Goal: Information Seeking & Learning: Find specific page/section

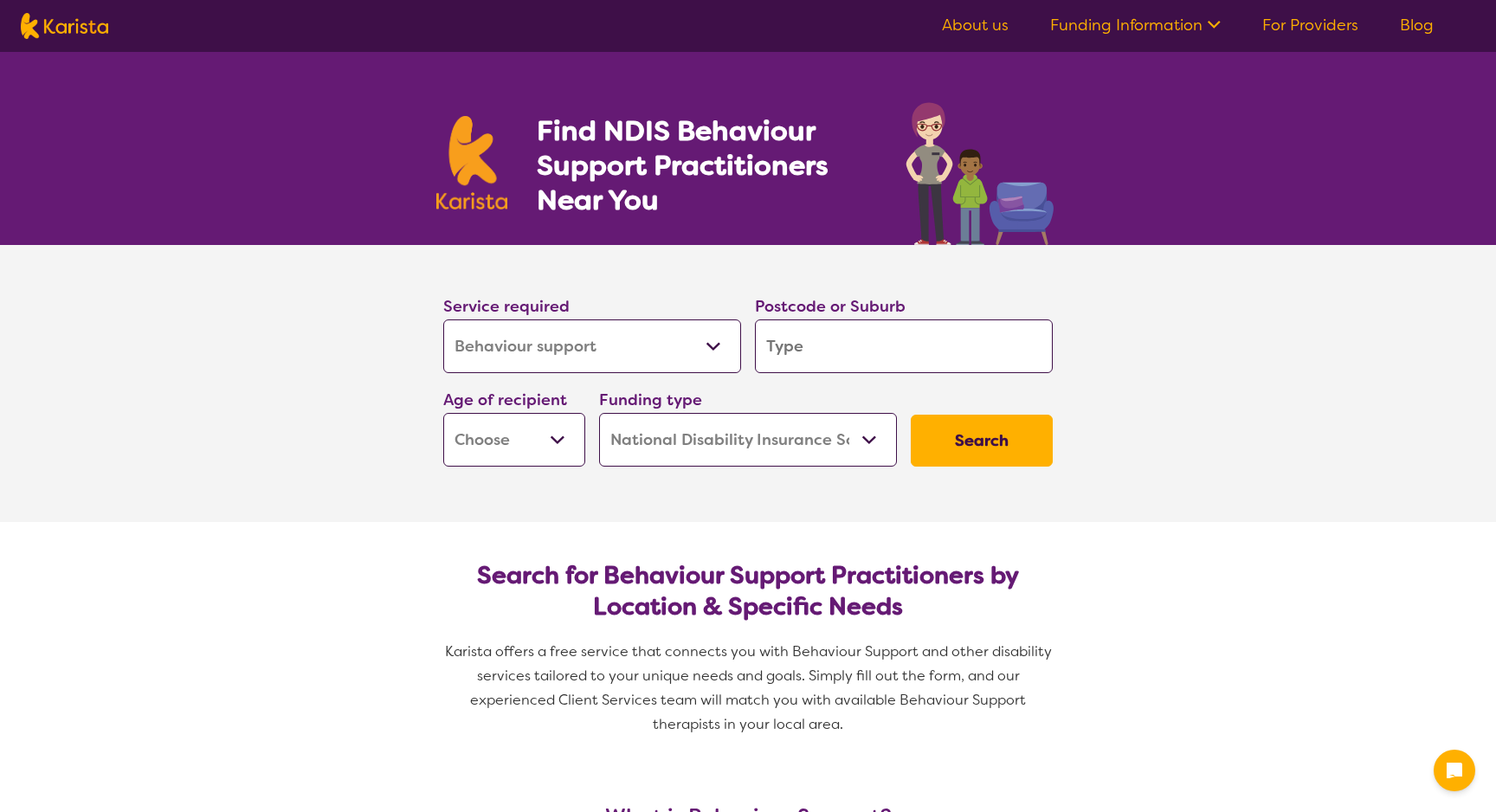
select select "Behaviour support"
select select "NDIS"
select select "Behaviour support"
select select "NDIS"
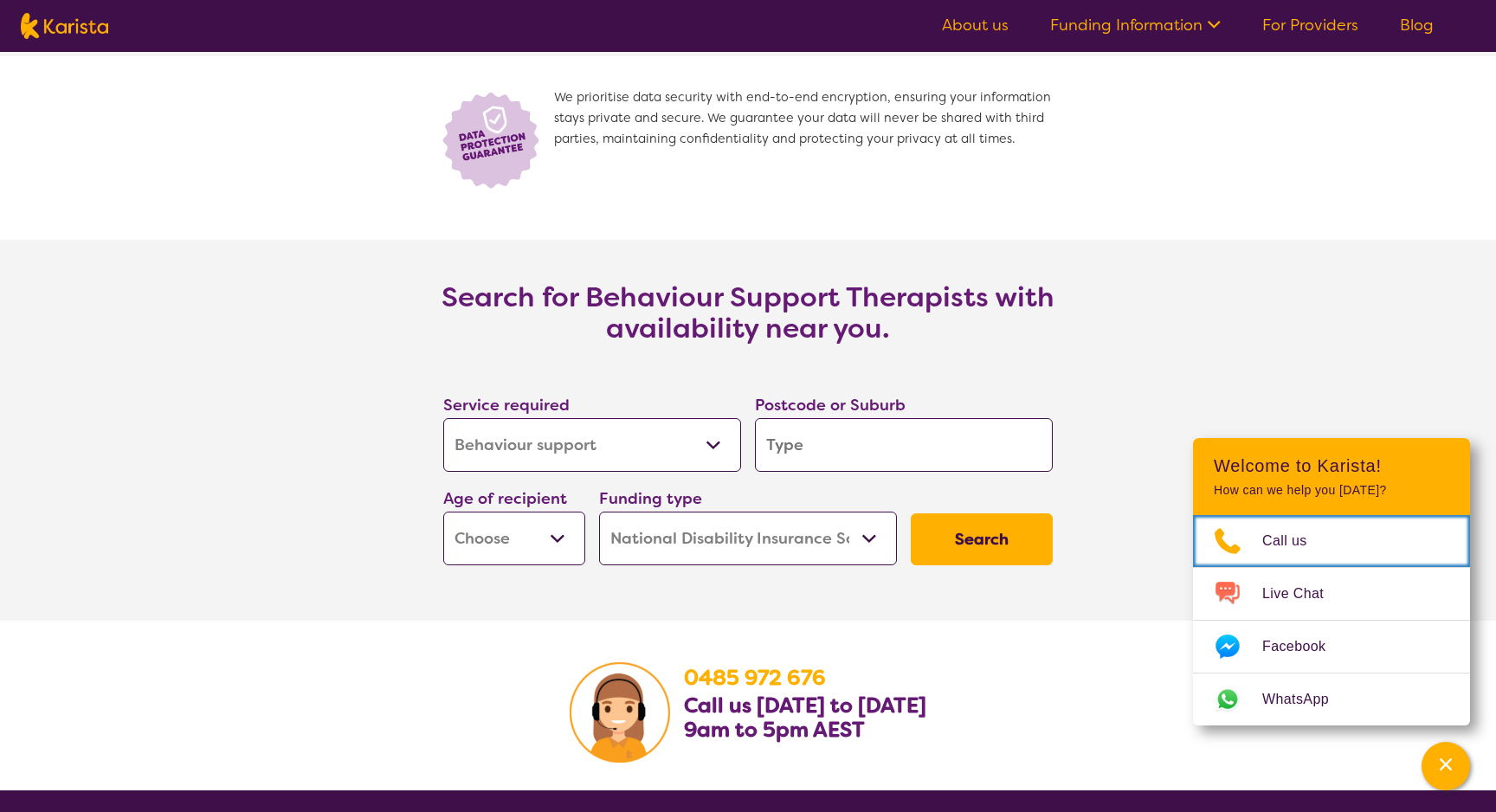
scroll to position [2389, 0]
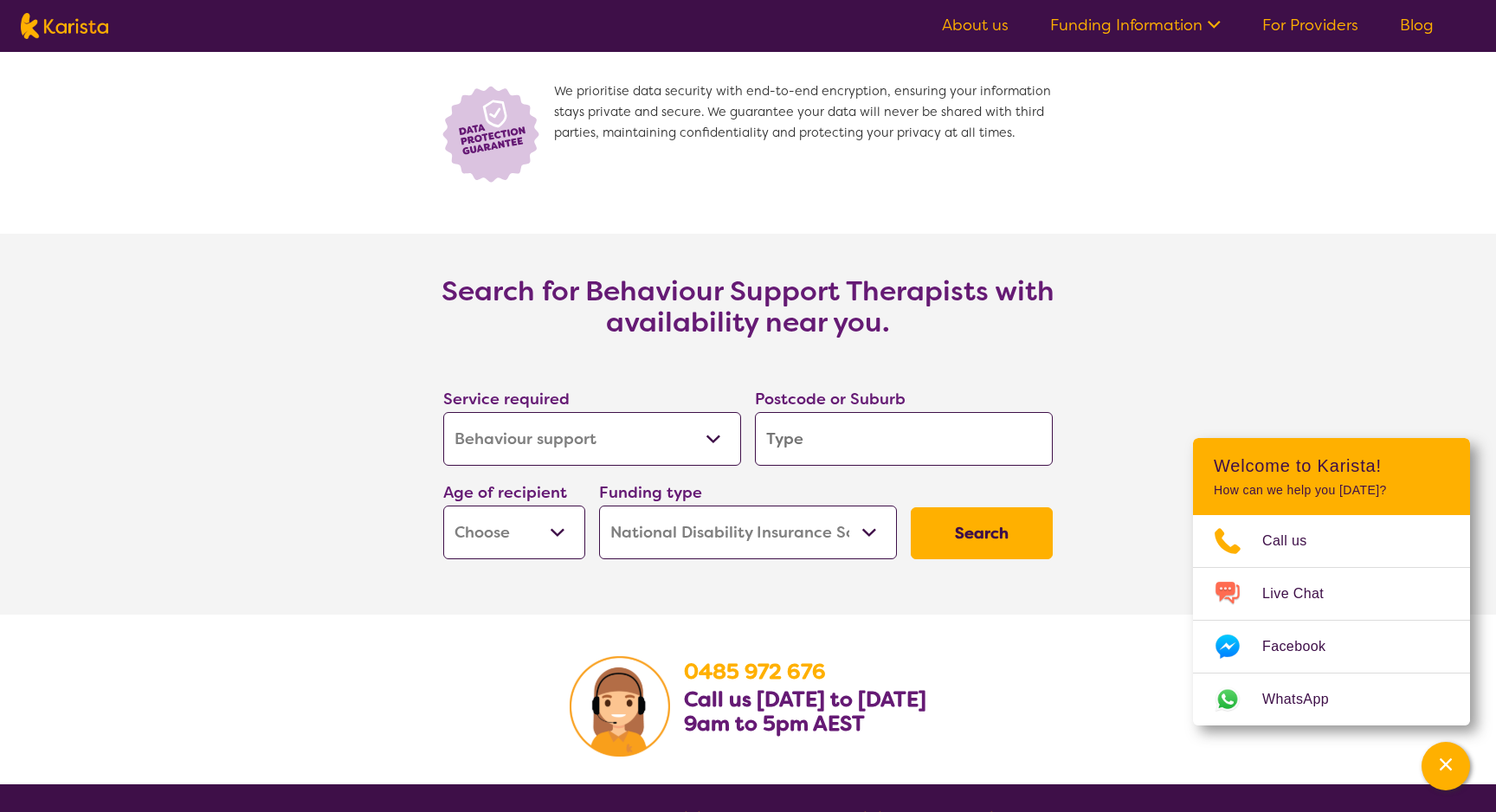
click at [718, 444] on select "Allied Health Assistant Assessment ([MEDICAL_DATA] or [MEDICAL_DATA]) Behaviour…" at bounding box center [592, 438] width 298 height 54
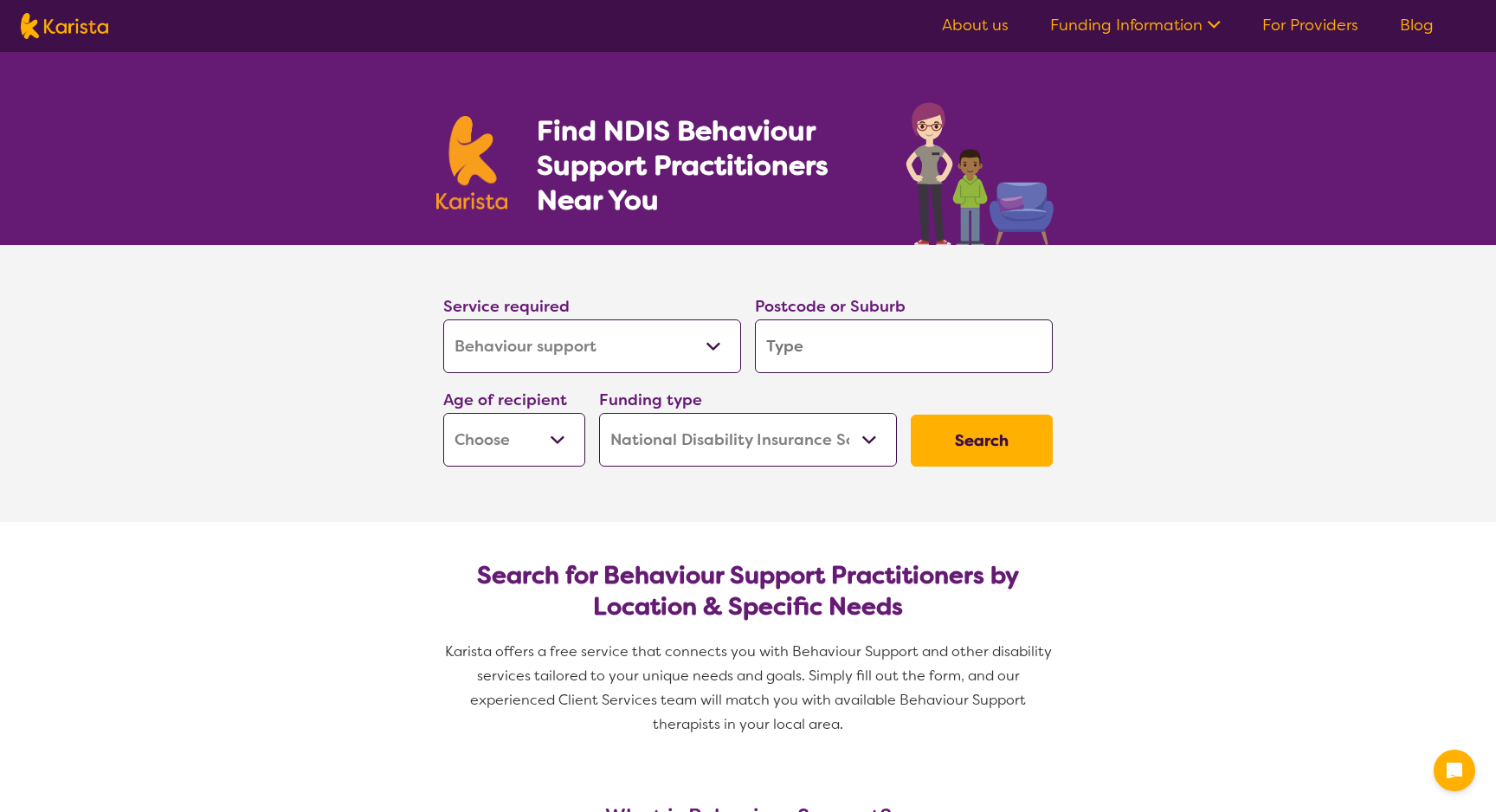
select select "Behaviour support"
select select "NDIS"
select select "Behaviour support"
select select "NDIS"
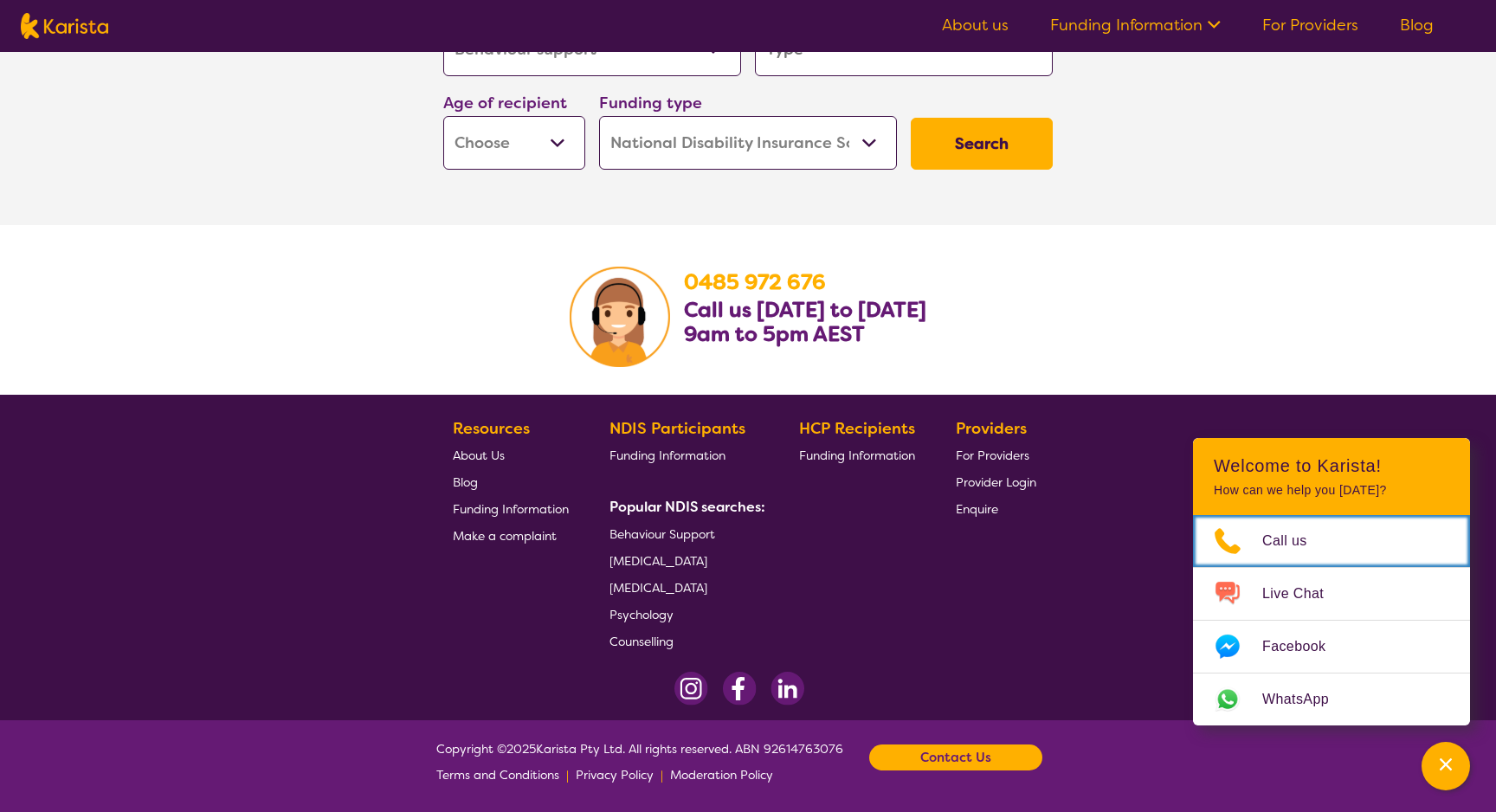
scroll to position [2779, 0]
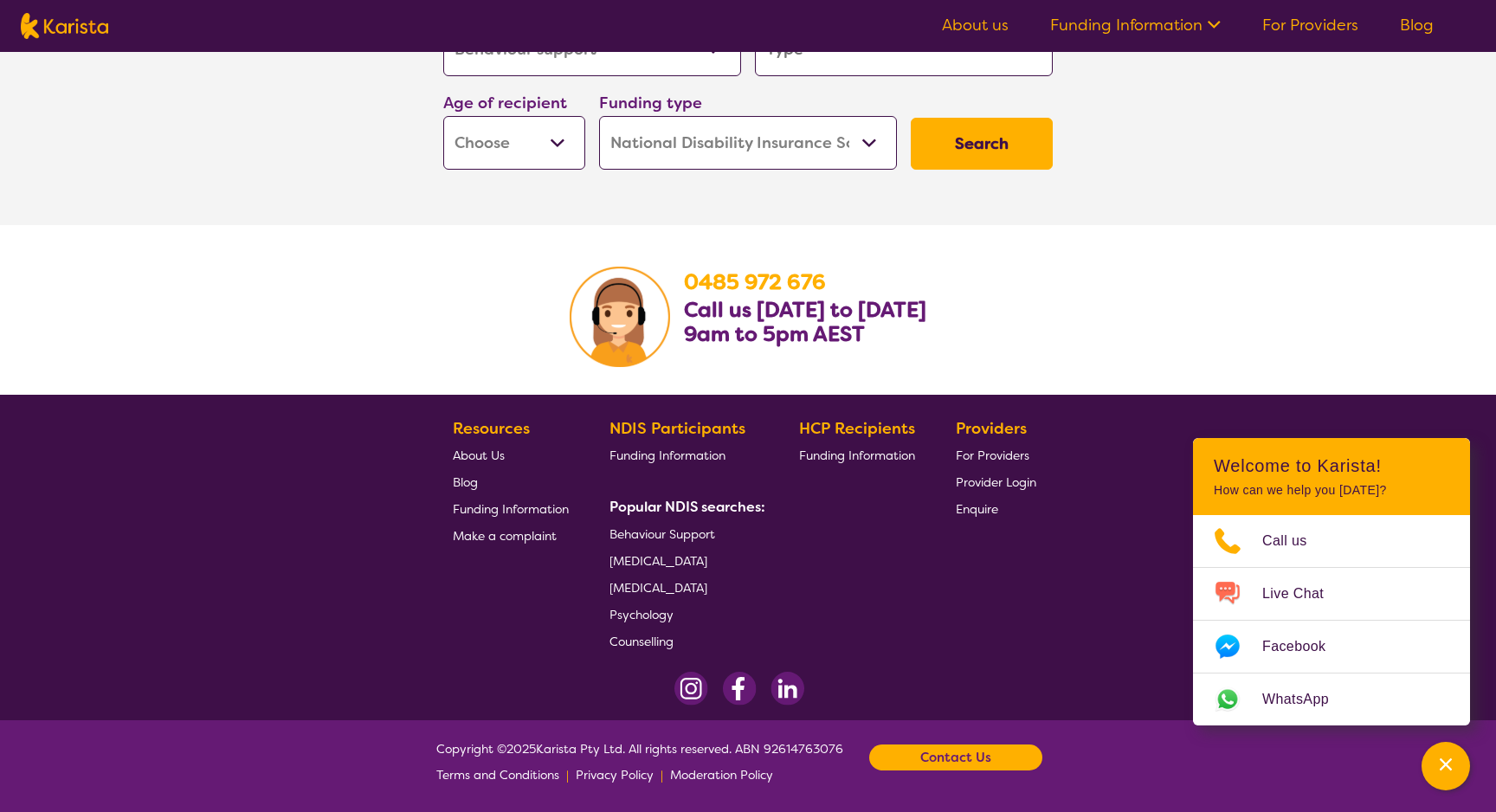
click at [478, 455] on span "About Us" at bounding box center [478, 455] width 52 height 15
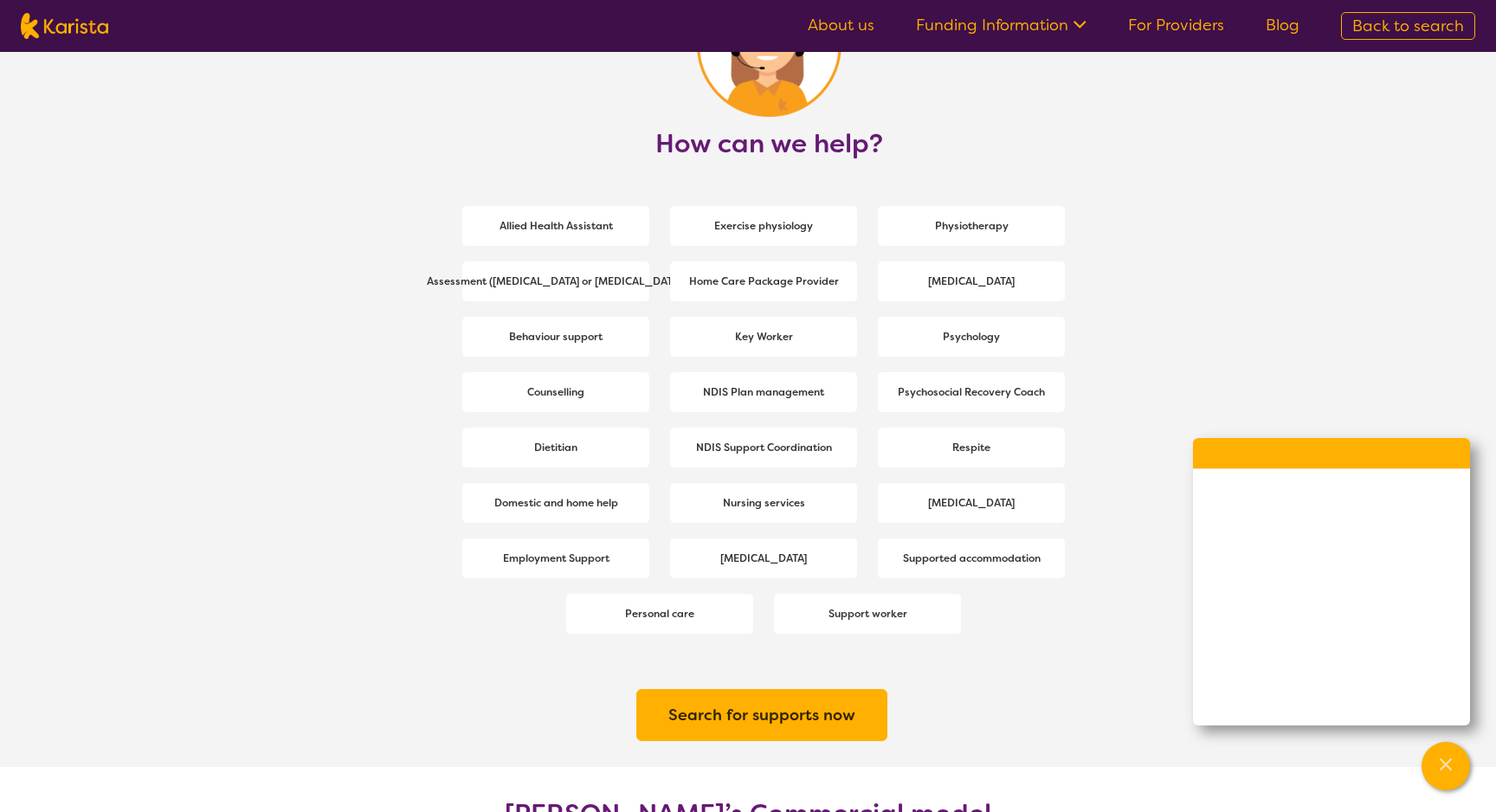
scroll to position [2258, 0]
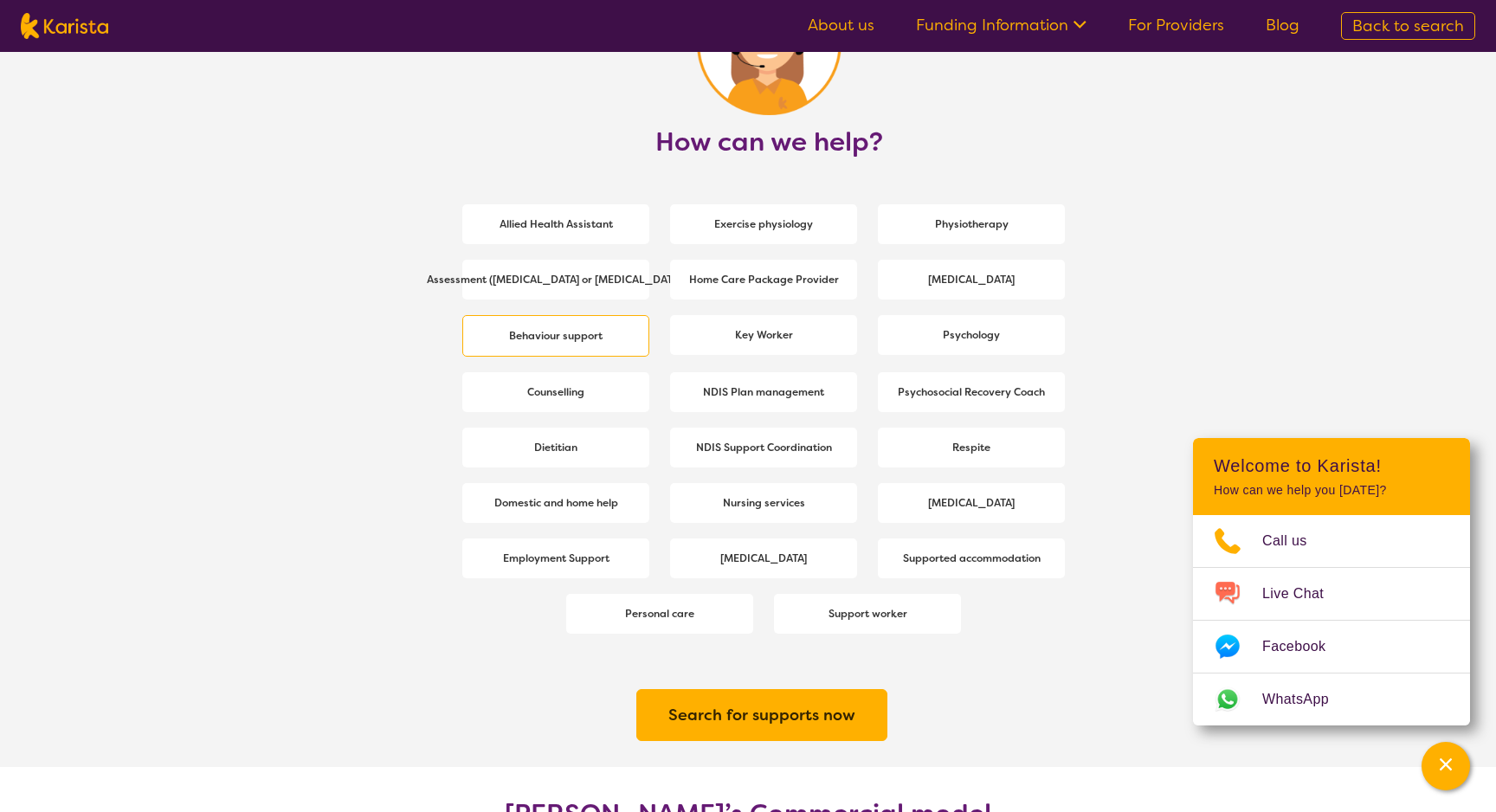
click at [509, 331] on b "Behaviour support" at bounding box center [556, 336] width 94 height 14
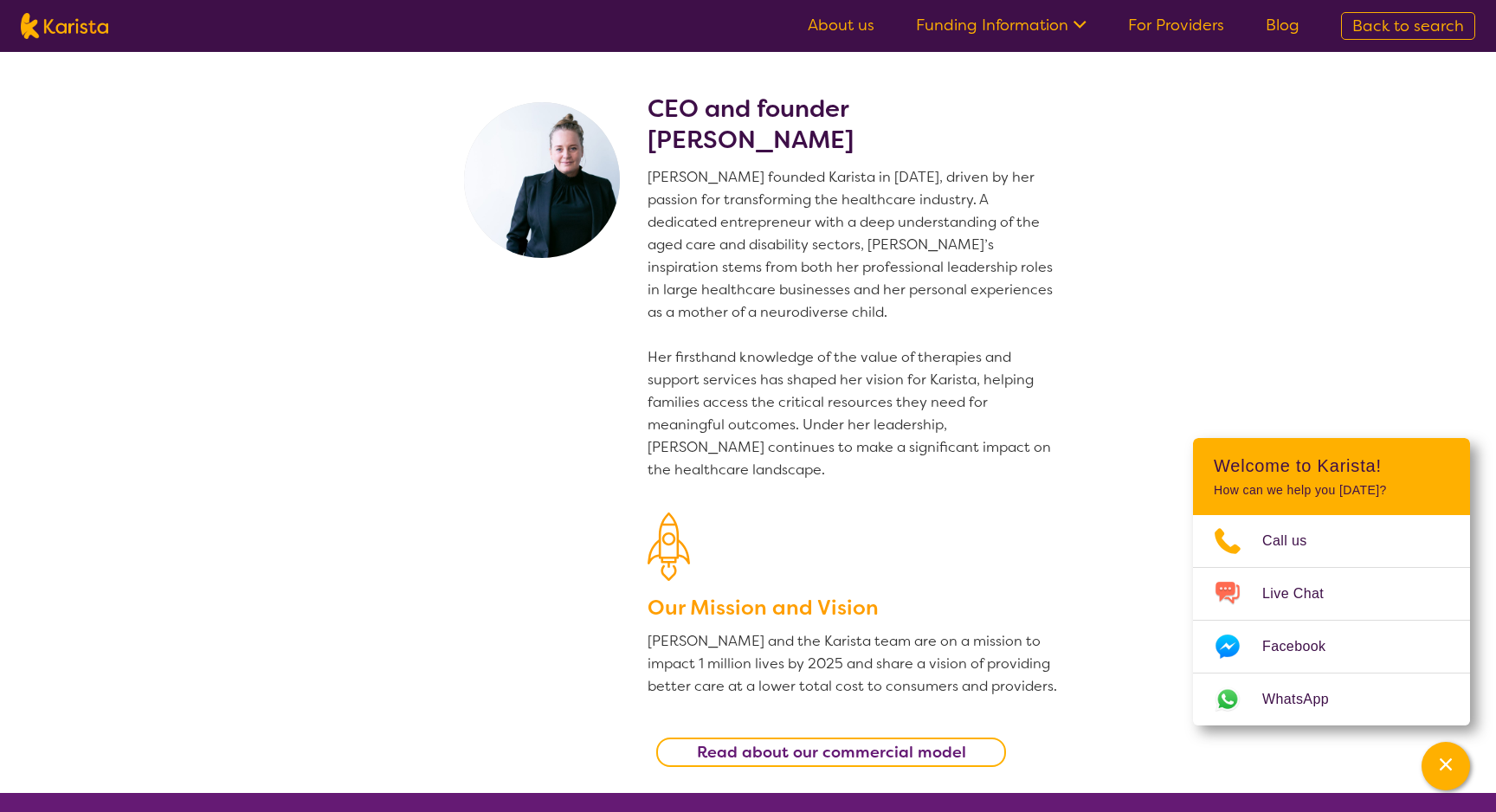
select select "Behaviour support"
select select "NDIS"
select select "Behaviour support"
select select "NDIS"
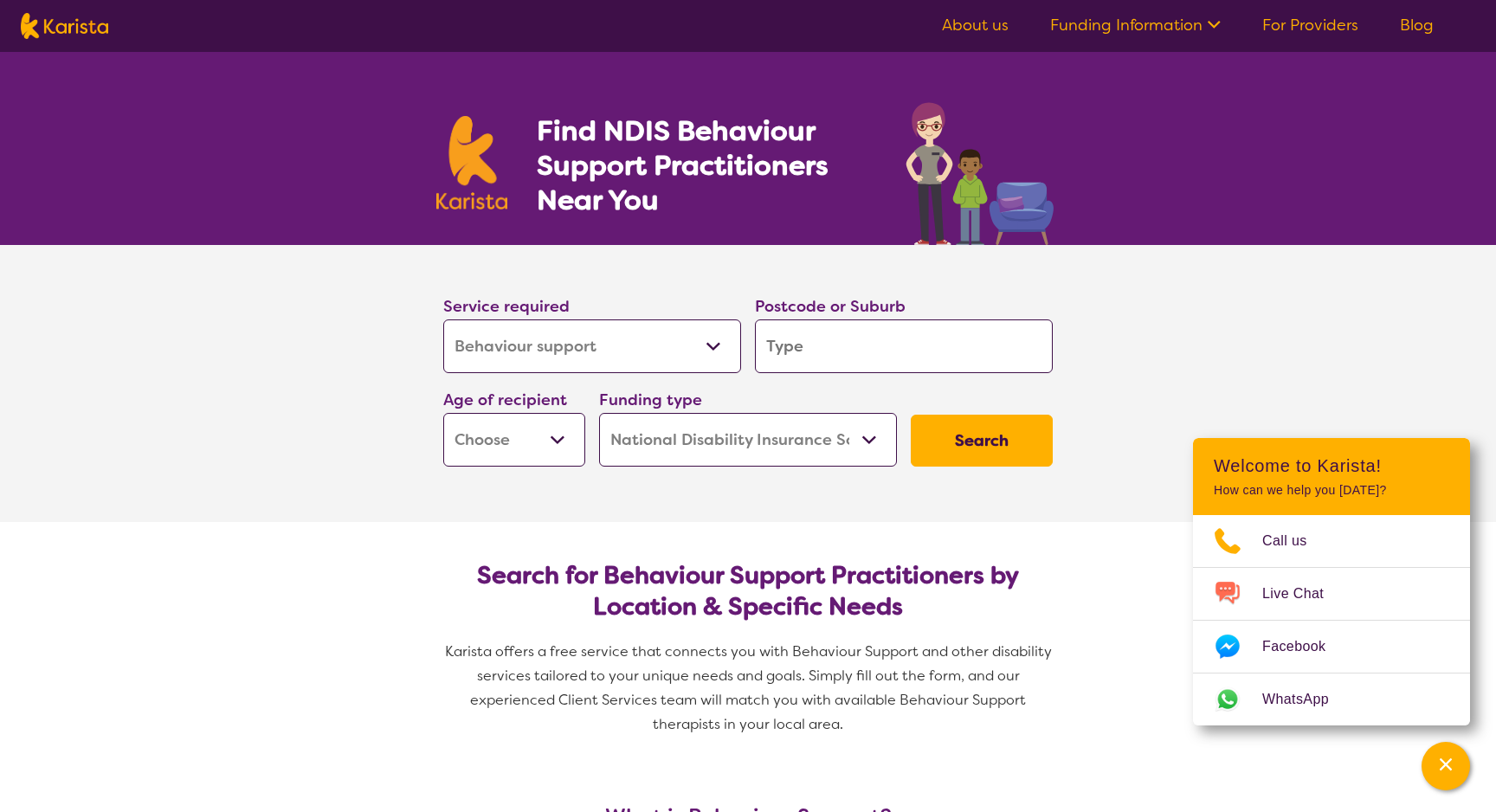
click at [727, 354] on select "Allied Health Assistant Assessment ([MEDICAL_DATA] or [MEDICAL_DATA]) Behaviour…" at bounding box center [592, 346] width 298 height 54
select select "[MEDICAL_DATA]"
click at [892, 354] on input "search" at bounding box center [904, 346] width 298 height 54
type input "3"
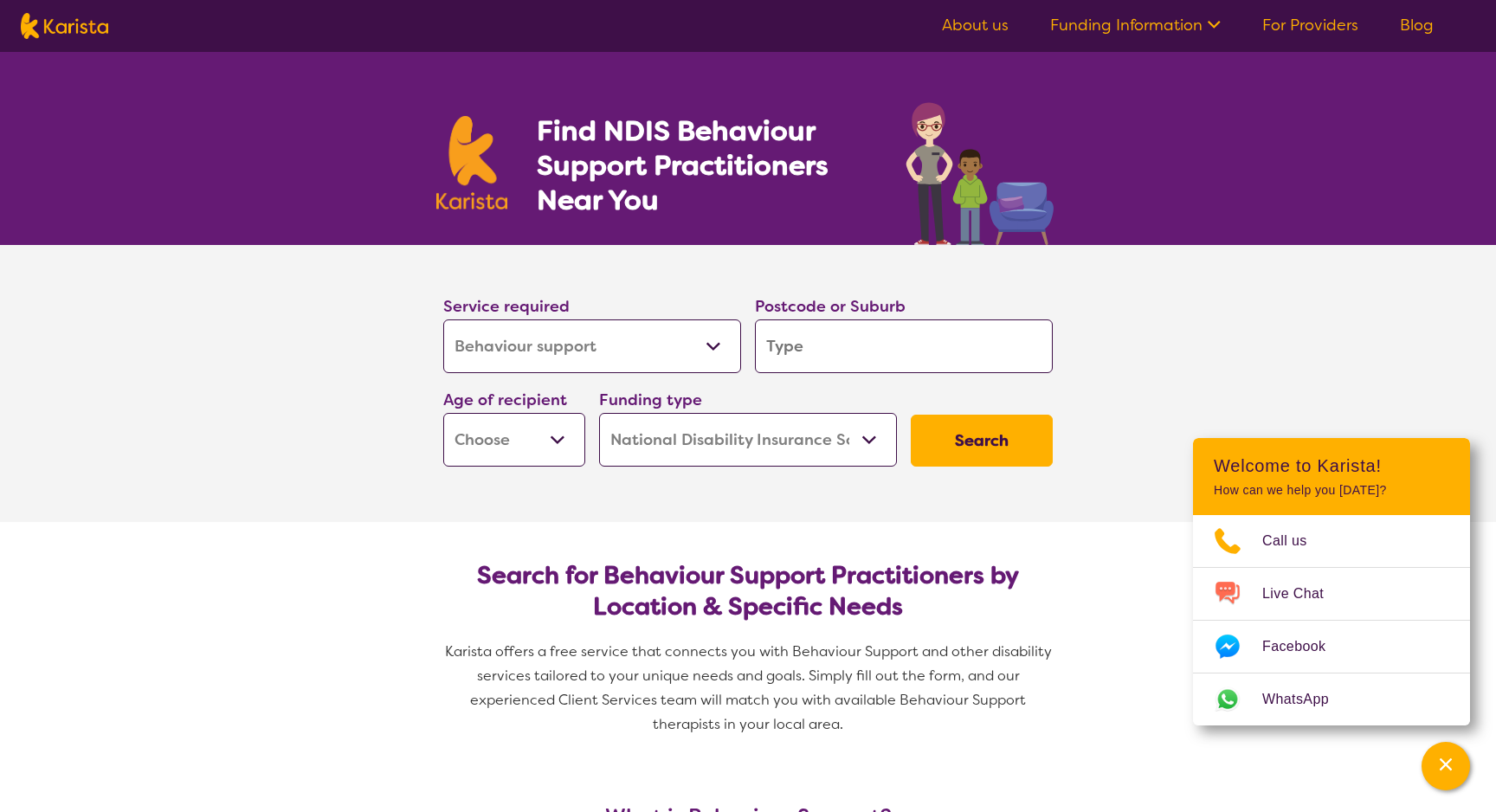
type input "3"
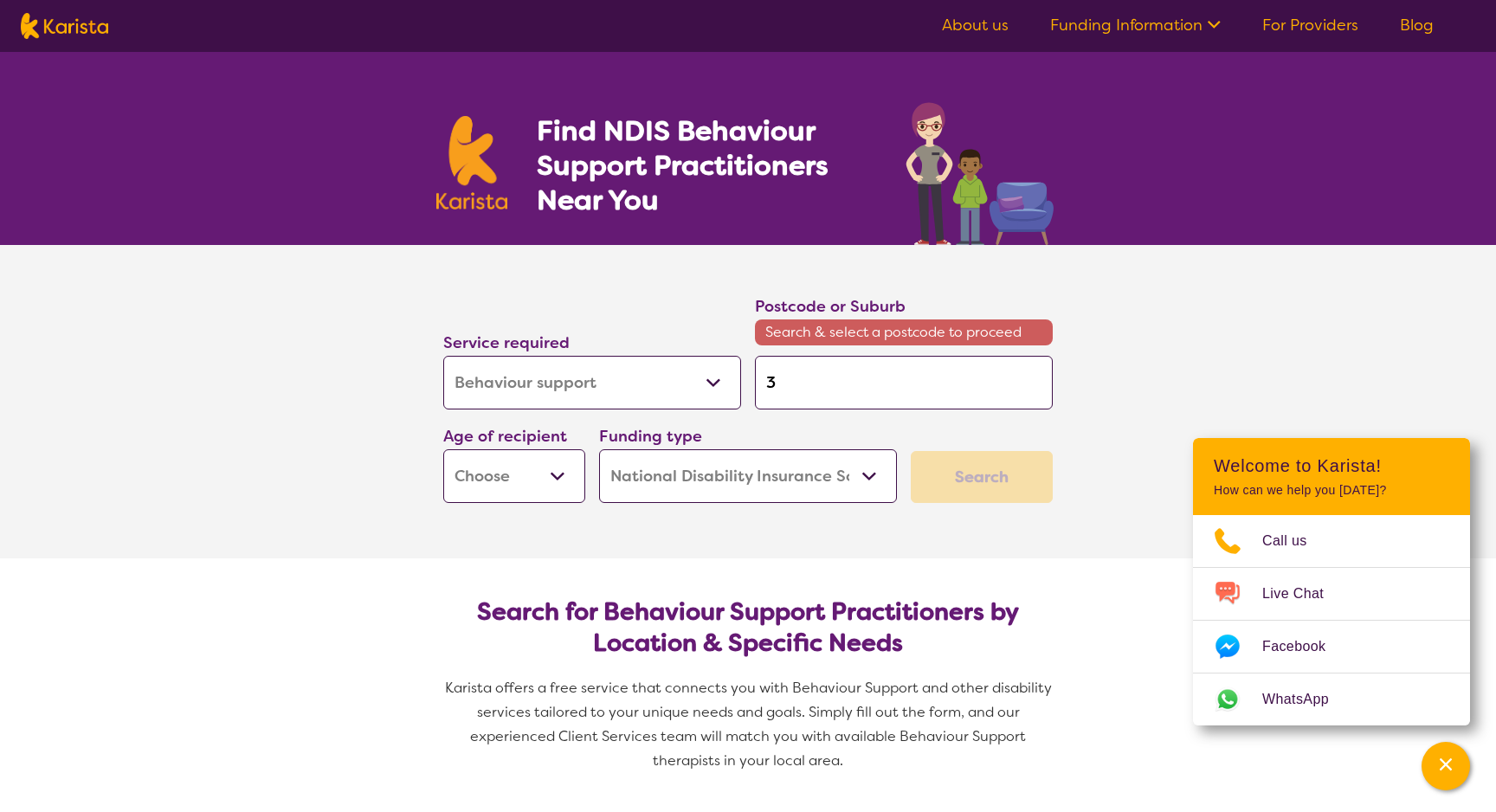
type input "30"
type input "300"
type input "3004"
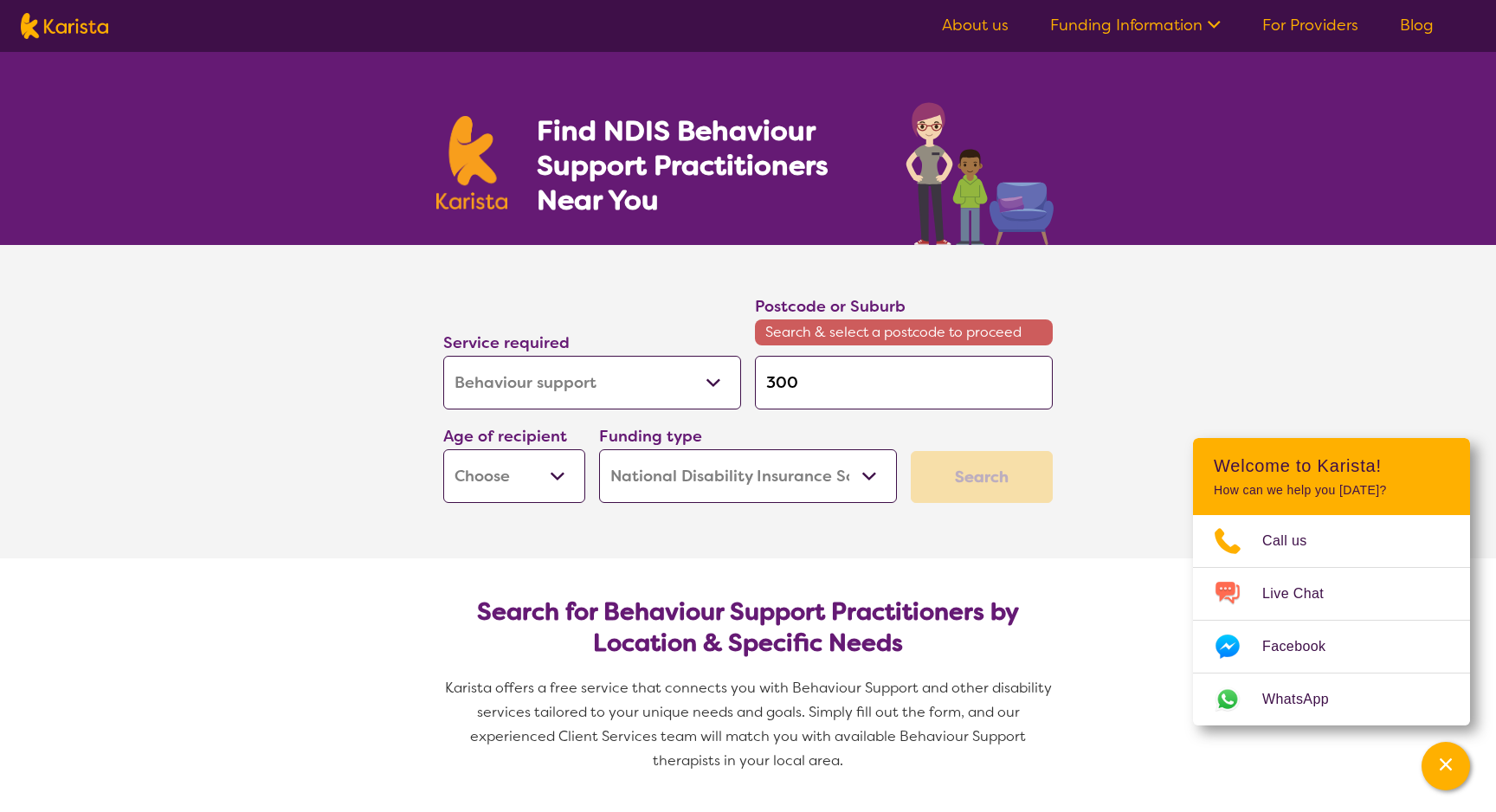
type input "3004"
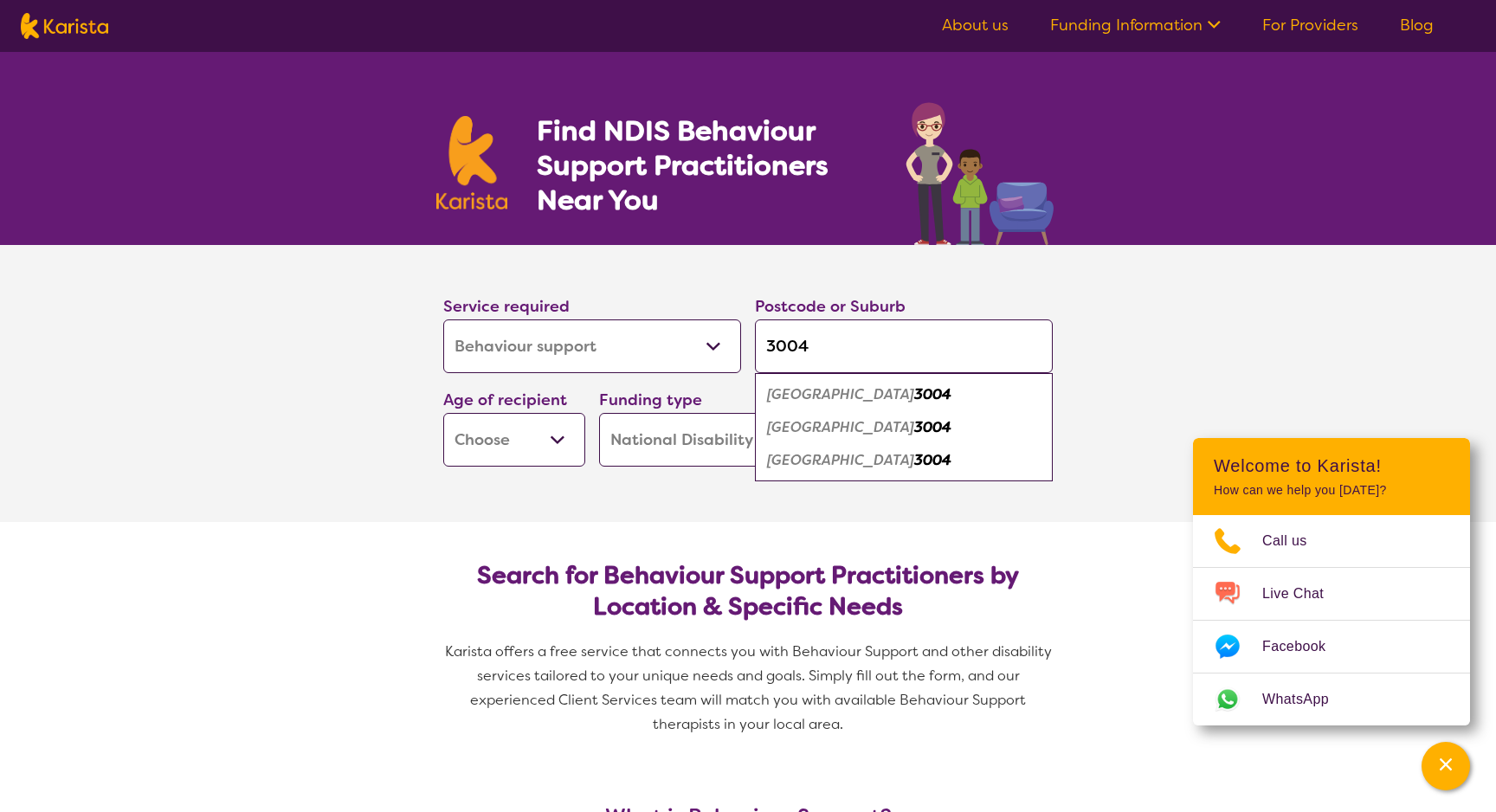
type input "3004"
click at [883, 392] on div "Melbourne 3004" at bounding box center [904, 395] width 281 height 33
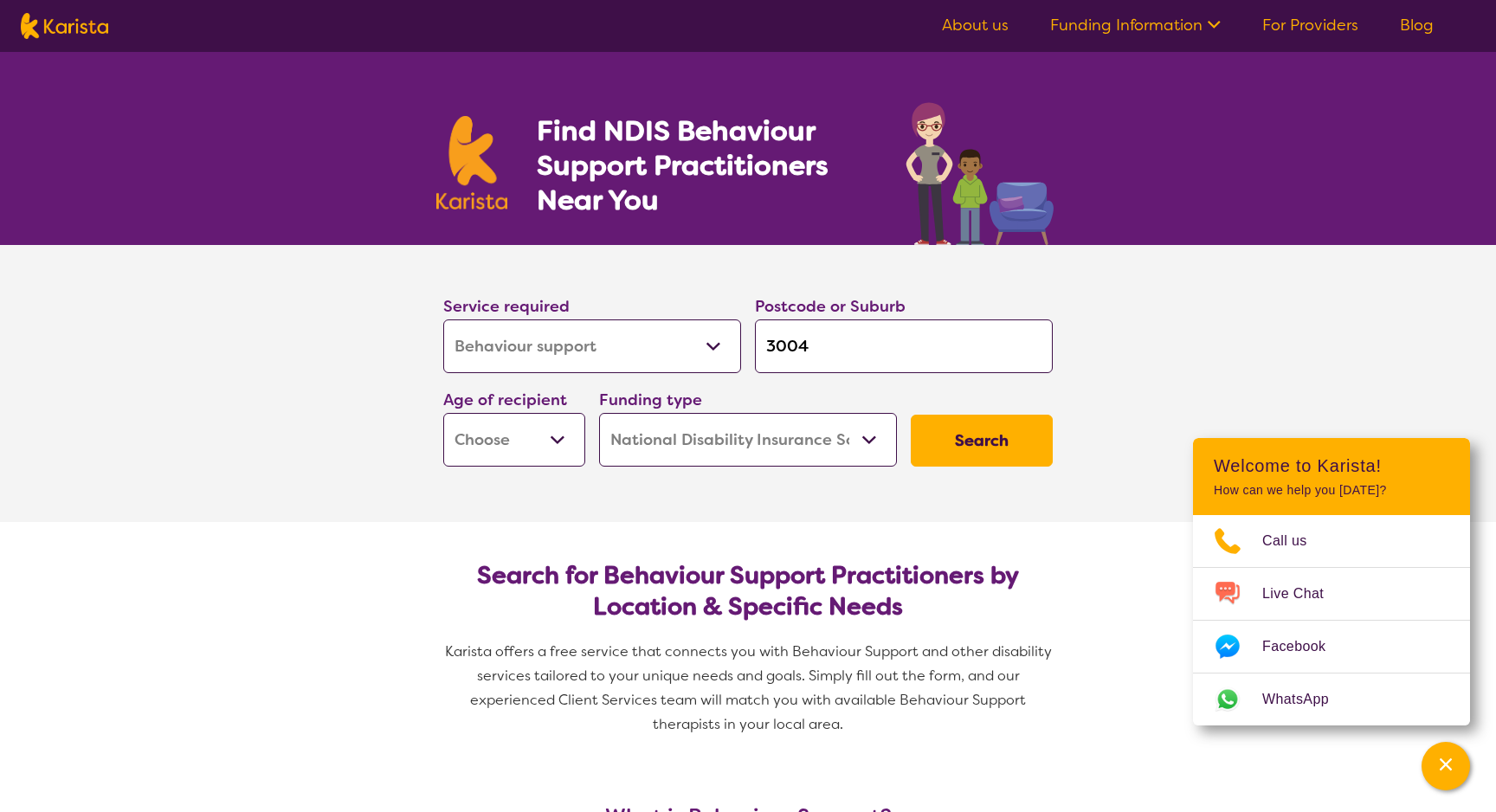
click at [566, 437] on select "Early Childhood - 0 to 9 Child - 10 to 11 Adolescent - 12 to 17 Adult - 18 to 6…" at bounding box center [514, 439] width 142 height 54
select select "EC"
click at [863, 442] on select "Home Care Package (HCP) National Disability Insurance Scheme (NDIS) I don't know" at bounding box center [748, 439] width 298 height 54
select select "i-don-t-know"
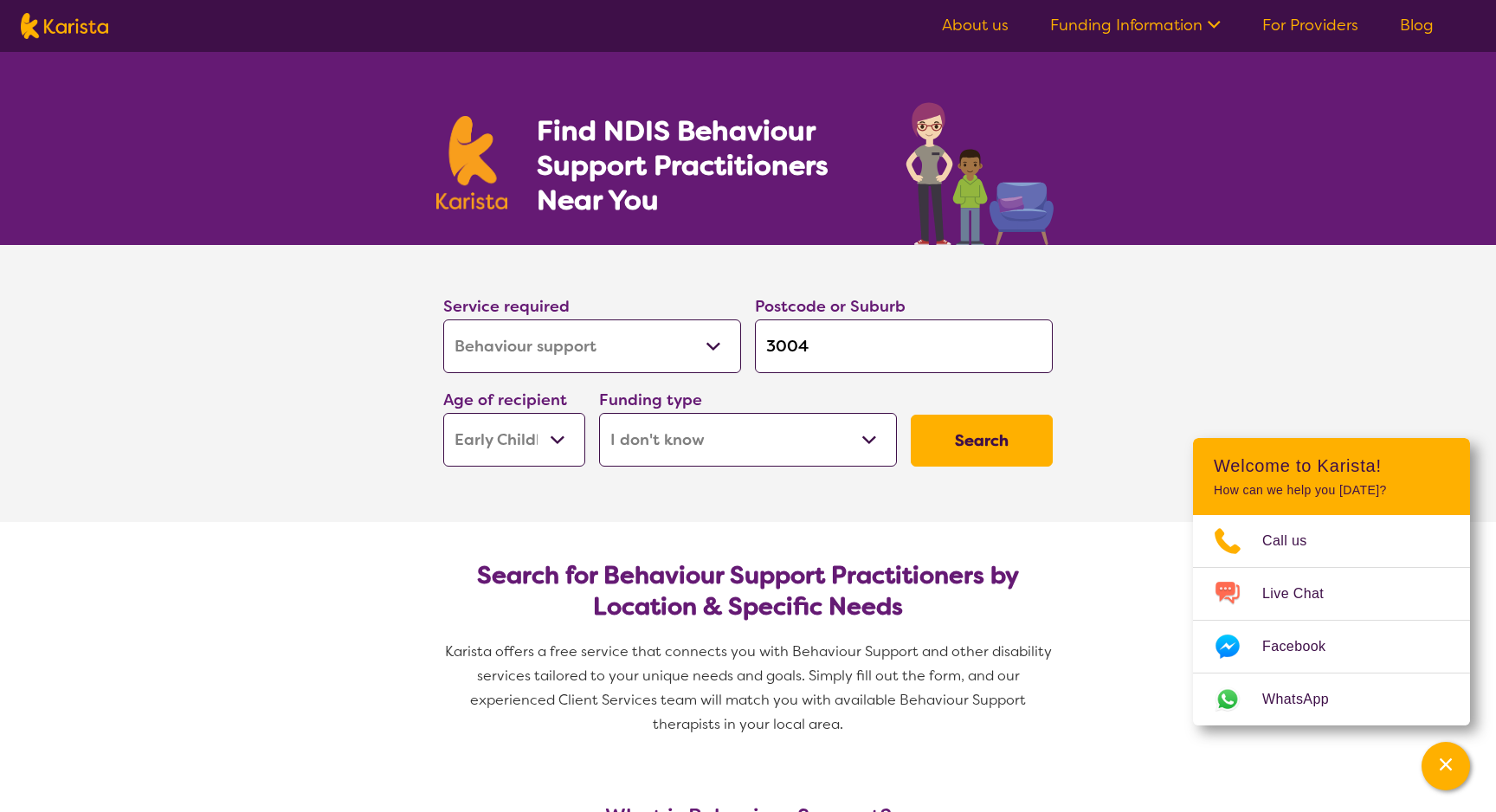
select select "i-don-t-know"
click at [886, 447] on select "Home Care Package (HCP) National Disability Insurance Scheme (NDIS) I don't know" at bounding box center [748, 439] width 298 height 54
click at [1004, 455] on button "Search" at bounding box center [982, 440] width 142 height 52
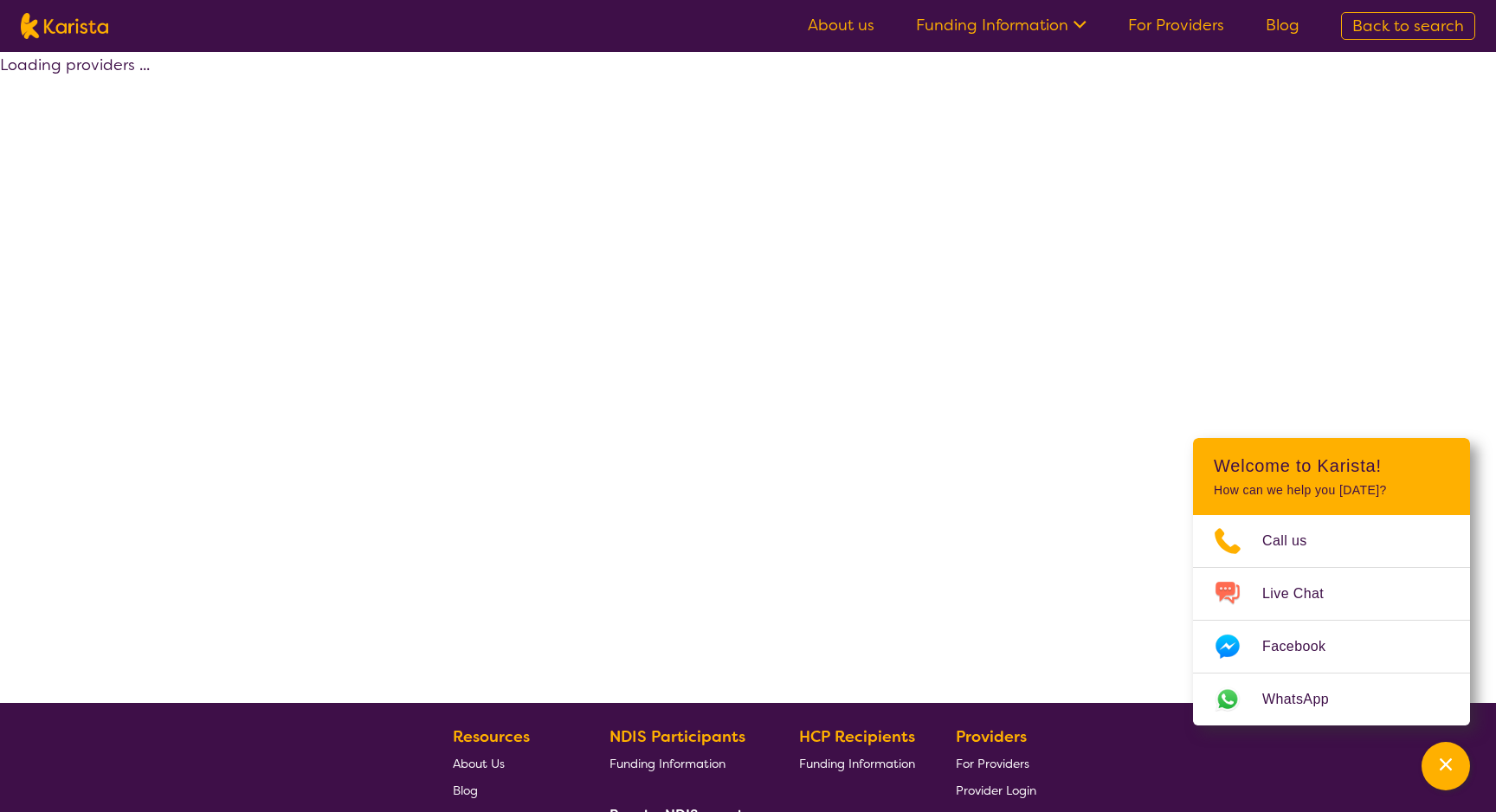
select select "[MEDICAL_DATA]"
select select "EC"
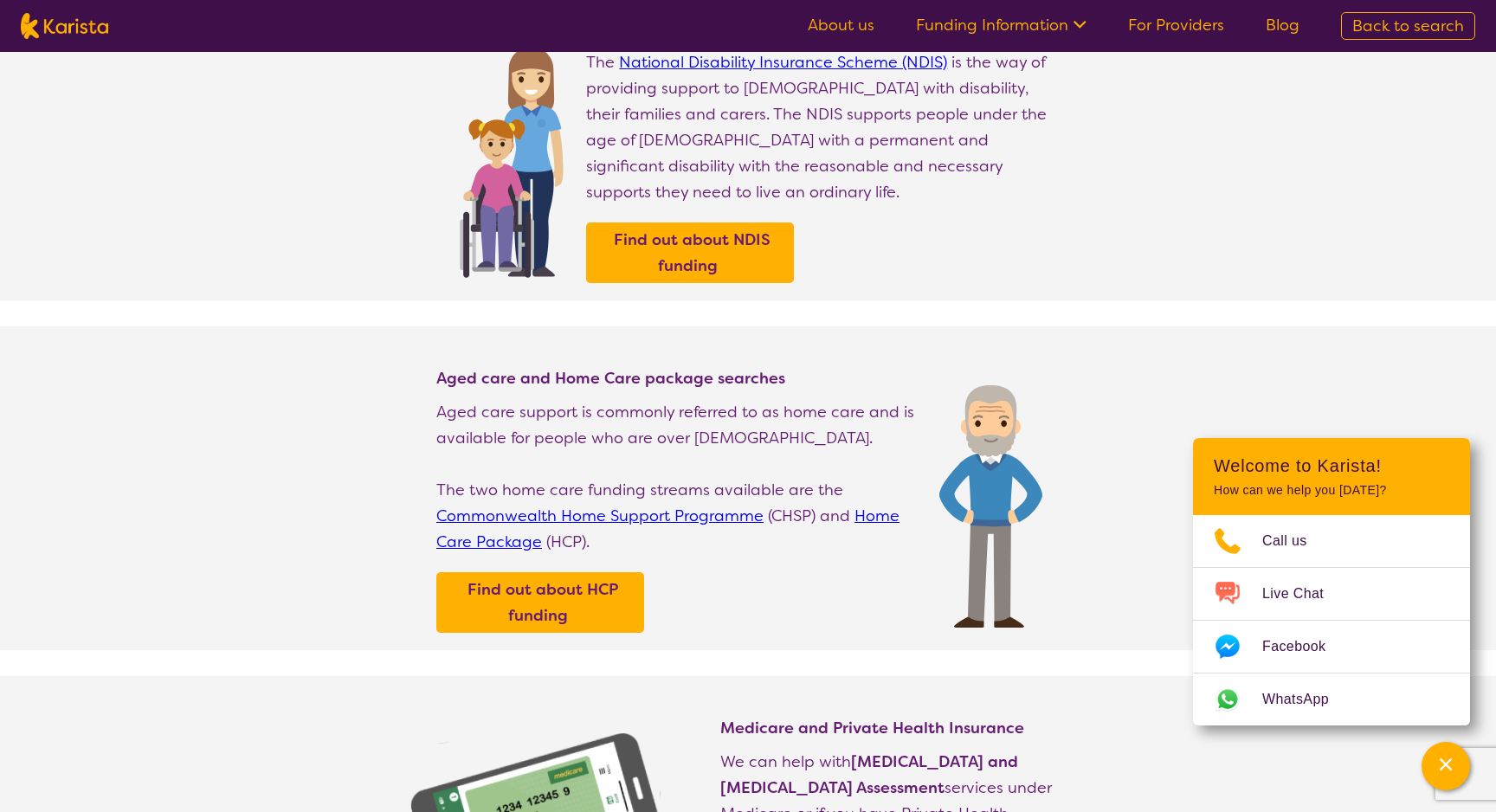
scroll to position [225, 0]
